Goal: Transaction & Acquisition: Purchase product/service

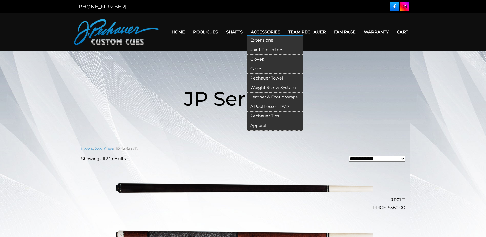
click at [261, 69] on link "Cases" at bounding box center [274, 68] width 55 height 9
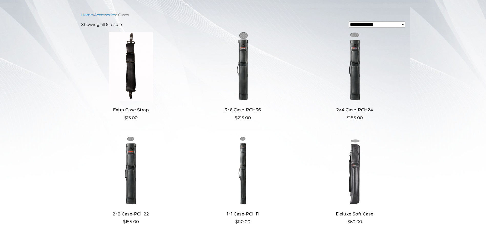
scroll to position [113, 0]
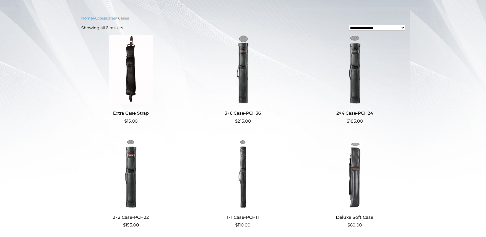
click at [351, 159] on img at bounding box center [355, 173] width 100 height 69
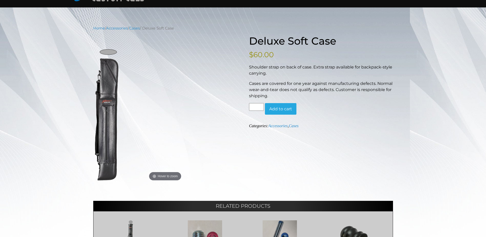
scroll to position [52, 0]
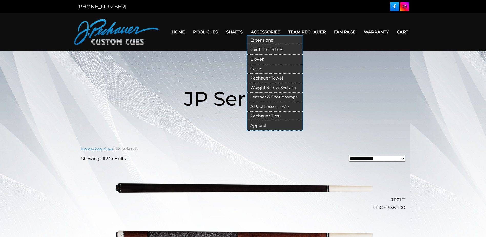
click at [258, 68] on link "Cases" at bounding box center [274, 68] width 55 height 9
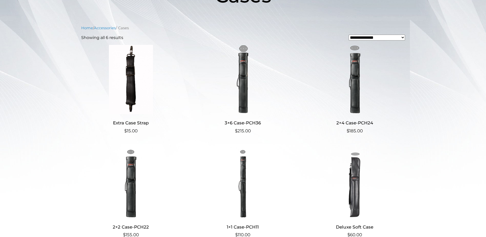
scroll to position [257, 0]
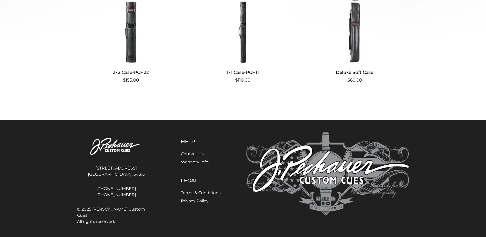
click at [356, 54] on img at bounding box center [355, 28] width 100 height 69
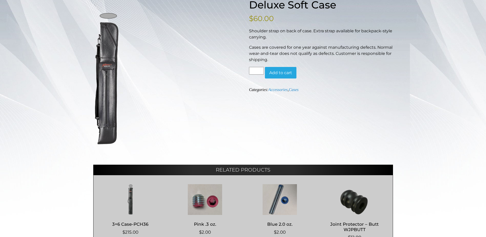
scroll to position [77, 0]
